Goal: Task Accomplishment & Management: Use online tool/utility

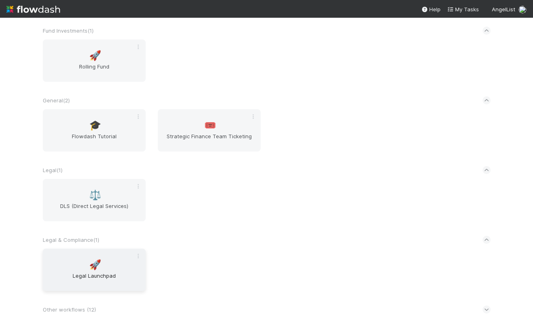
scroll to position [36, 0]
click at [92, 263] on span "🚀" at bounding box center [95, 264] width 12 height 10
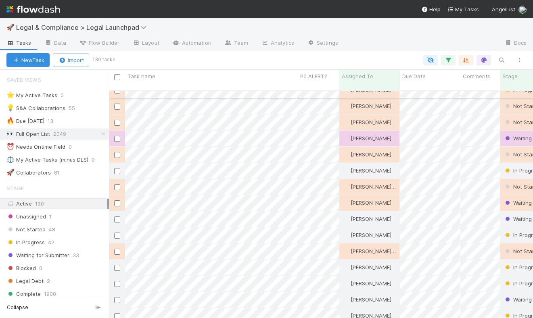
scroll to position [97, 0]
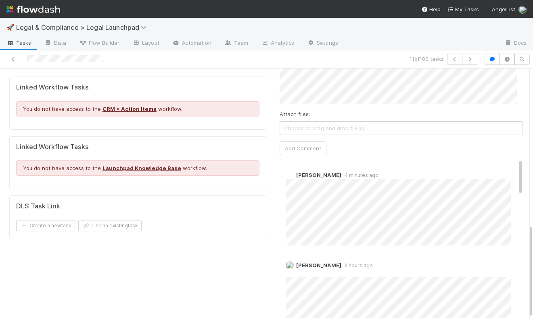
click at [348, 122] on span "Choose or drag and drop file(s)" at bounding box center [401, 128] width 242 height 13
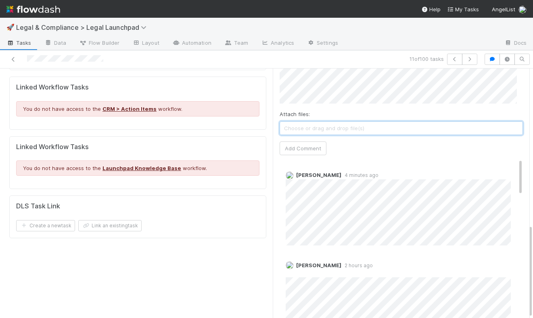
click at [368, 122] on span "Choose or drag and drop file(s)" at bounding box center [401, 128] width 242 height 13
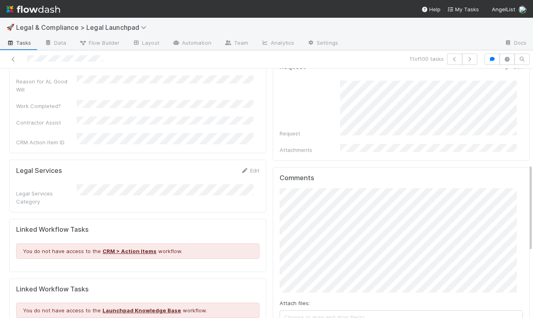
scroll to position [272, 0]
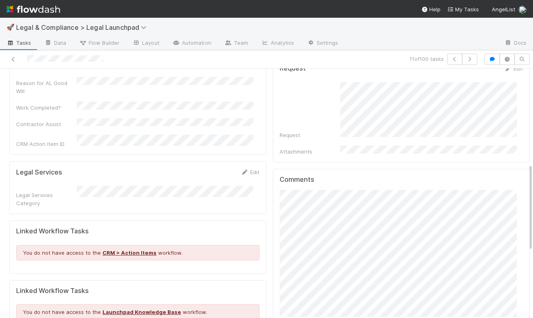
click at [259, 208] on div "Details Edit Task name Due Date P0 ALERT? Matter Type Hour Estimate Planned Ont…" at bounding box center [269, 184] width 526 height 729
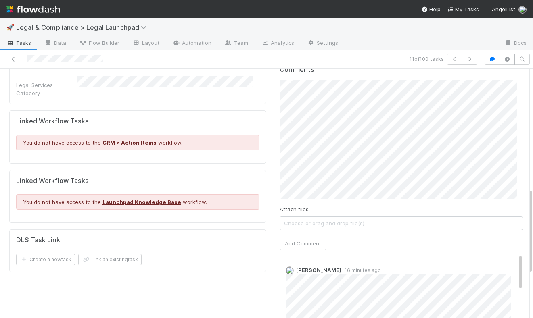
scroll to position [421, 0]
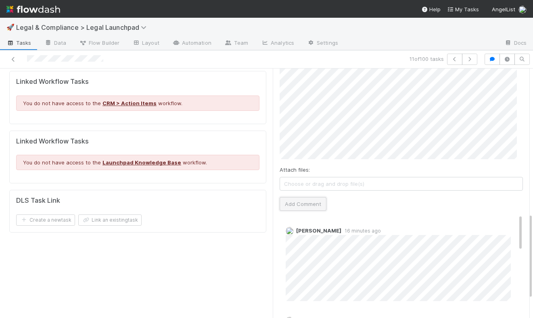
click at [311, 197] on button "Add Comment" at bounding box center [302, 204] width 47 height 14
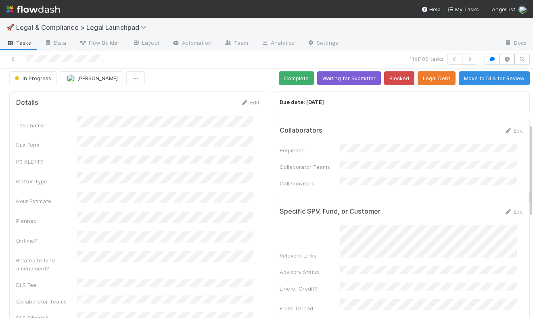
scroll to position [0, 0]
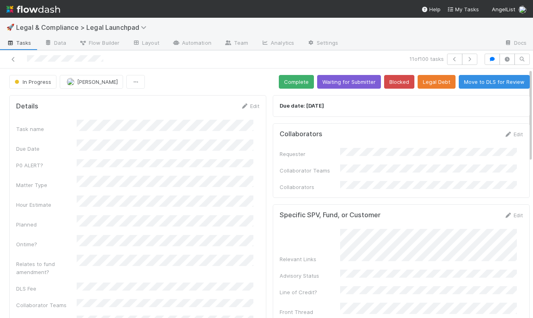
click at [241, 76] on div "In Progress Robin Sosnow Complete Waiting for Submitter Blocked Legal Debt Move…" at bounding box center [269, 82] width 520 height 14
click at [229, 68] on div "11 of 100 tasks" at bounding box center [266, 59] width 533 height 18
click at [237, 80] on div "In Progress Robin Sosnow Complete Waiting for Submitter Blocked Legal Debt Move…" at bounding box center [269, 82] width 520 height 14
click at [229, 83] on div "In Progress Robin Sosnow Complete Waiting for Submitter Blocked Legal Debt Move…" at bounding box center [269, 82] width 520 height 14
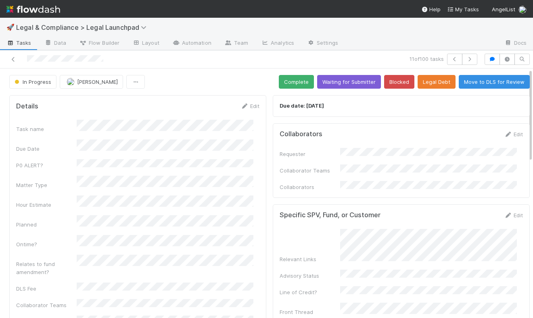
click at [220, 79] on div "In Progress Robin Sosnow Complete Waiting for Submitter Blocked Legal Debt Move…" at bounding box center [269, 82] width 520 height 14
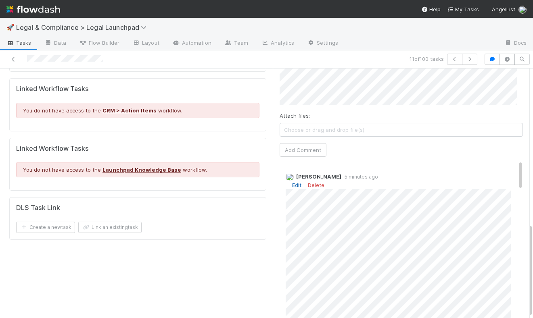
click at [293, 182] on link "Edit" at bounding box center [296, 185] width 9 height 6
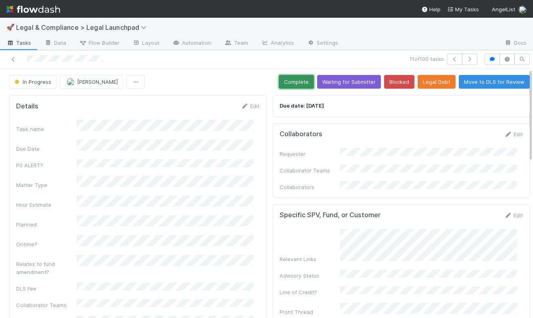
click at [295, 85] on button "Complete" at bounding box center [296, 82] width 35 height 14
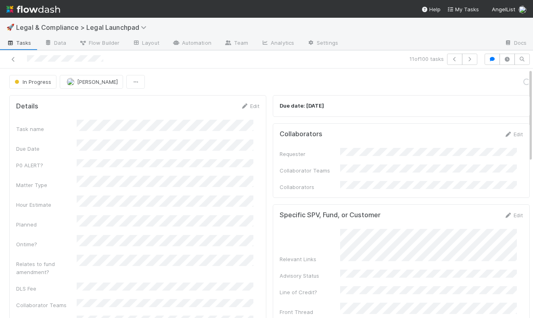
click at [202, 83] on div "In Progress Robin Sosnow Loading..." at bounding box center [269, 82] width 520 height 14
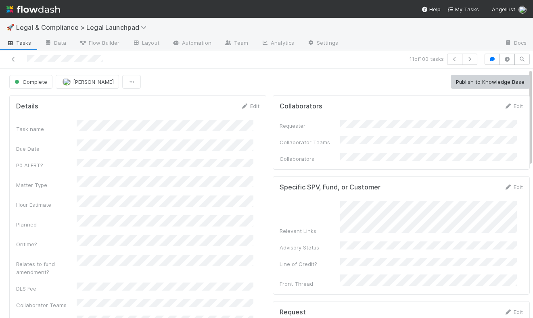
click at [321, 85] on div "Complete Robin Sosnow Publish to Knowledge Base" at bounding box center [269, 82] width 520 height 14
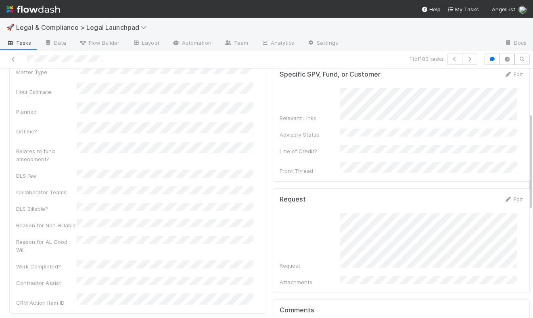
scroll to position [113, 0]
